Goal: Transaction & Acquisition: Book appointment/travel/reservation

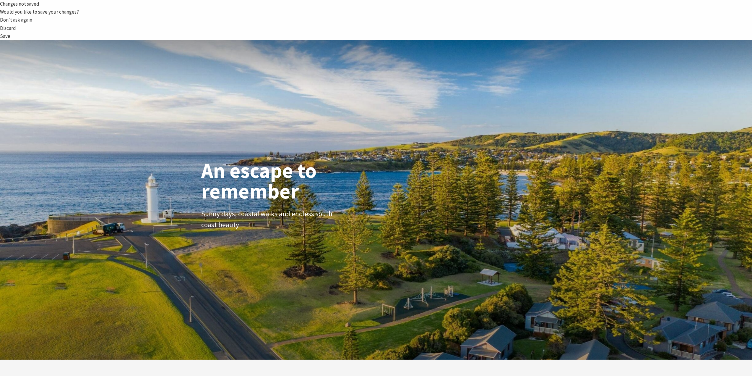
scroll to position [384, 0]
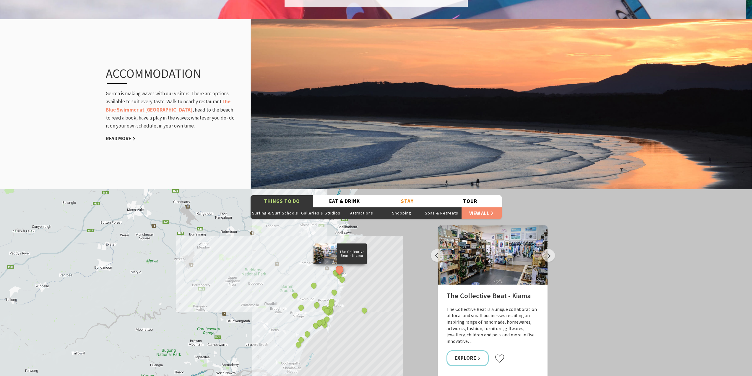
scroll to position [1182, 0]
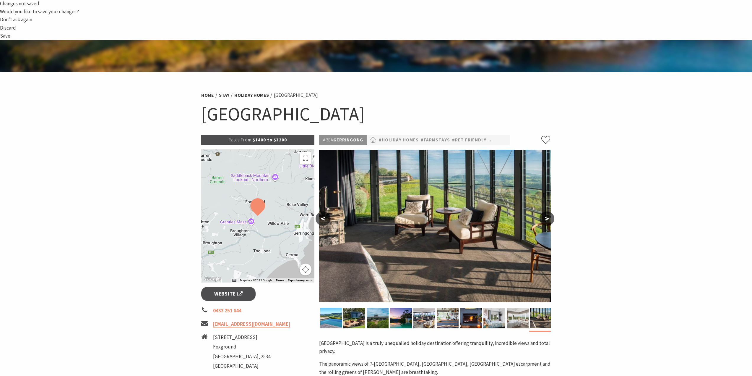
scroll to position [414, 0]
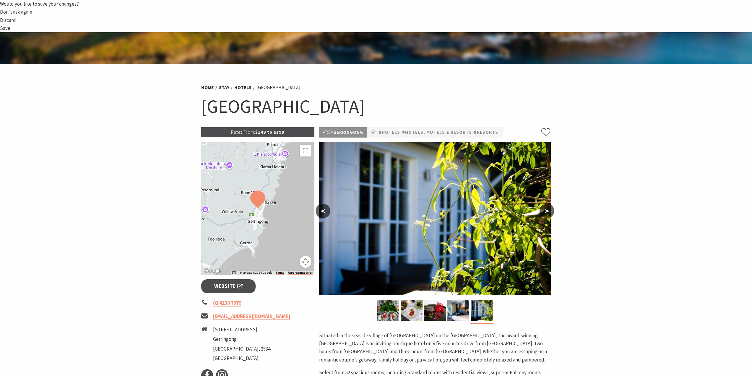
scroll to position [384, 0]
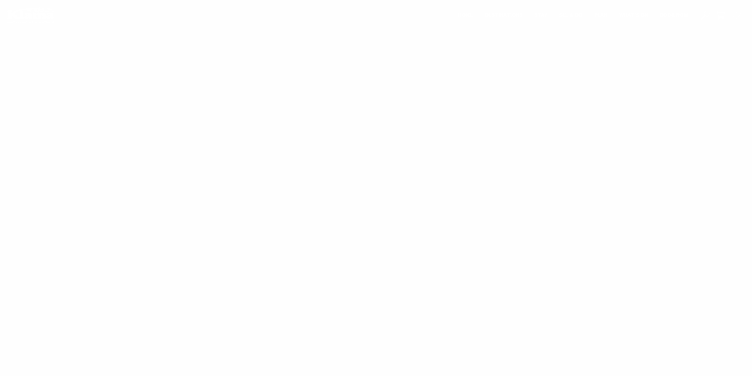
select select "3"
select select "2"
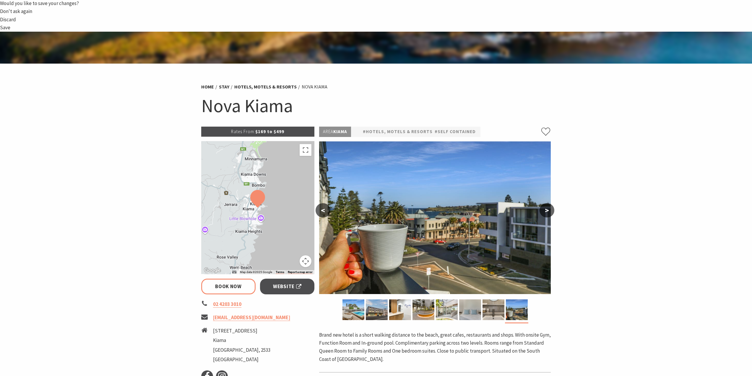
scroll to position [414, 0]
